Goal: Task Accomplishment & Management: Manage account settings

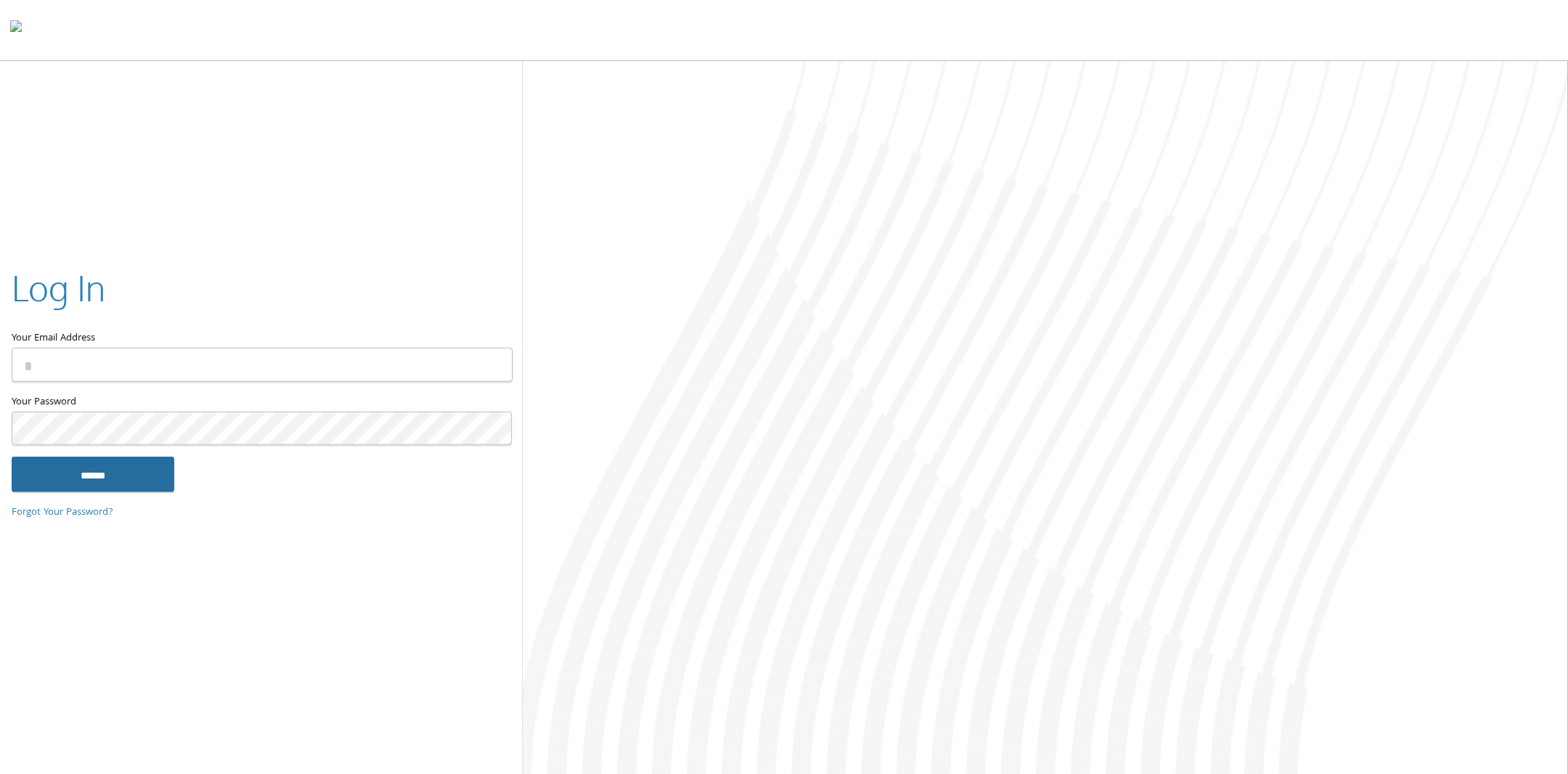
type input "**********"
click at [109, 468] on input "******" at bounding box center [93, 474] width 163 height 35
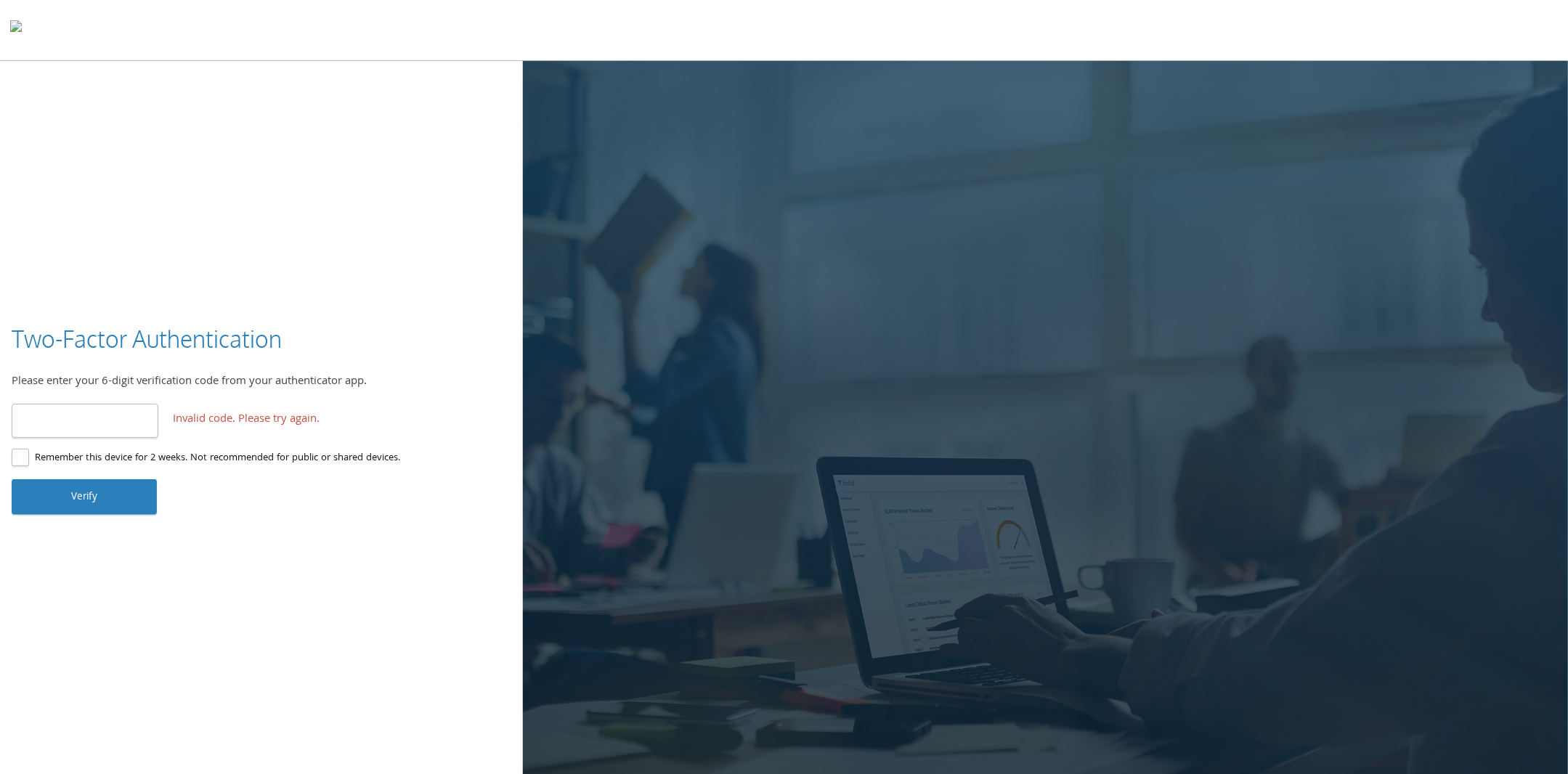
type input "*"
type input "******"
